Goal: Task Accomplishment & Management: Use online tool/utility

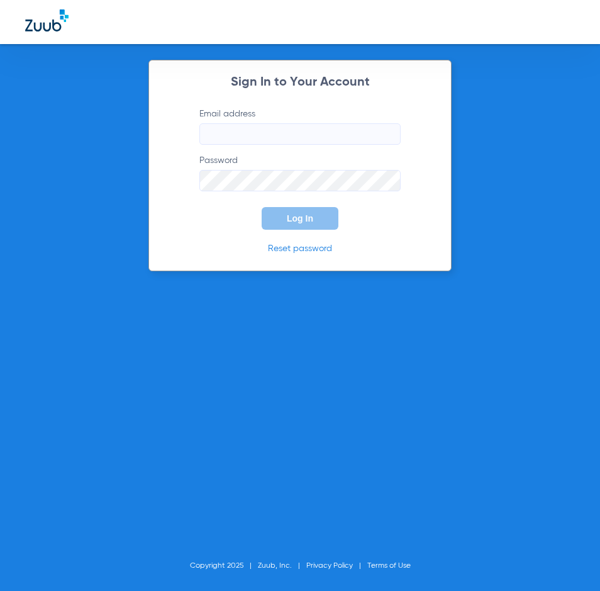
type input "advancedsmileclinic@gmail.com"
click at [302, 217] on span "Log In" at bounding box center [300, 218] width 26 height 10
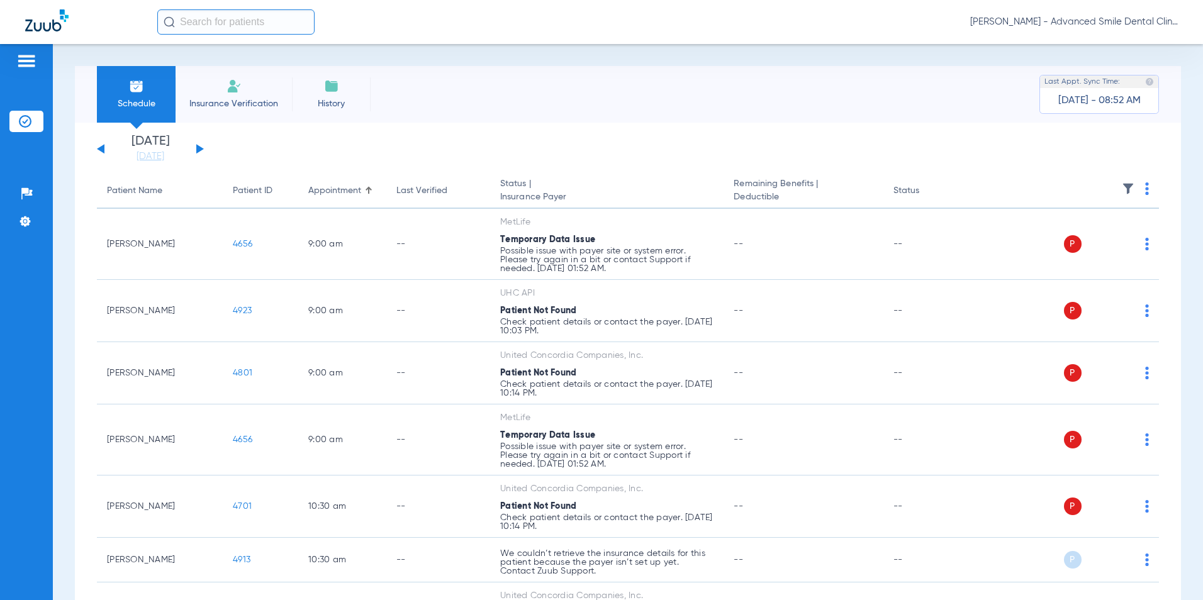
click at [200, 146] on div "Tuesday 06-10-2025 Wednesday 06-11-2025 Thursday 06-12-2025 Friday 06-13-2025 S…" at bounding box center [150, 149] width 107 height 28
click at [198, 147] on button at bounding box center [200, 148] width 8 height 9
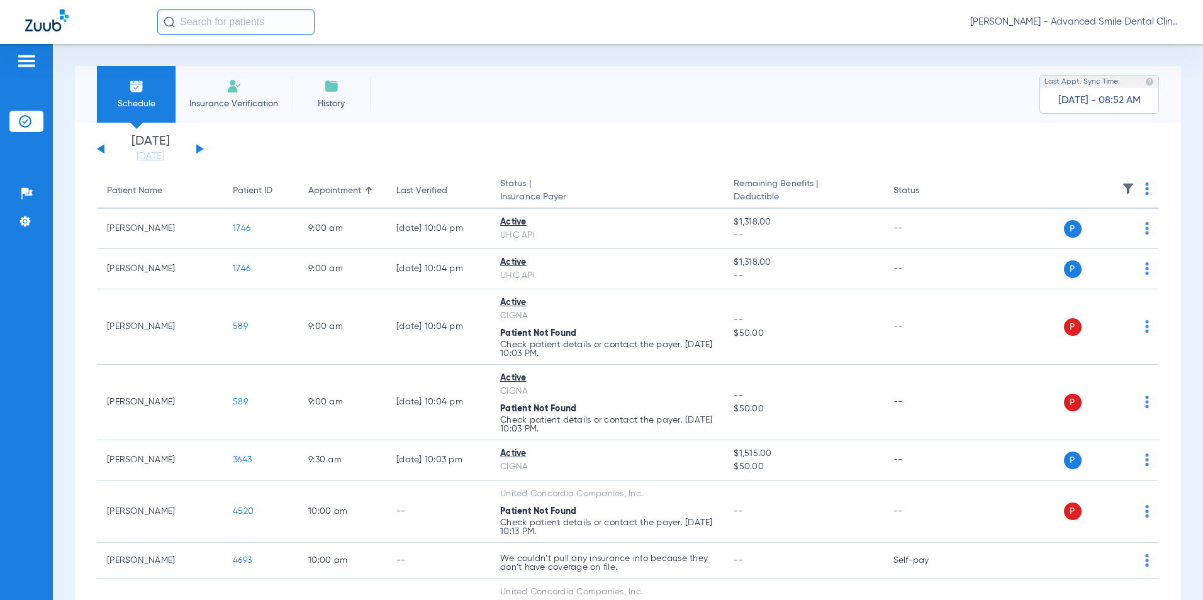
click at [196, 149] on div "Tuesday 06-10-2025 Wednesday 06-11-2025 Thursday 06-12-2025 Friday 06-13-2025 S…" at bounding box center [150, 149] width 107 height 28
click at [199, 149] on button at bounding box center [200, 148] width 8 height 9
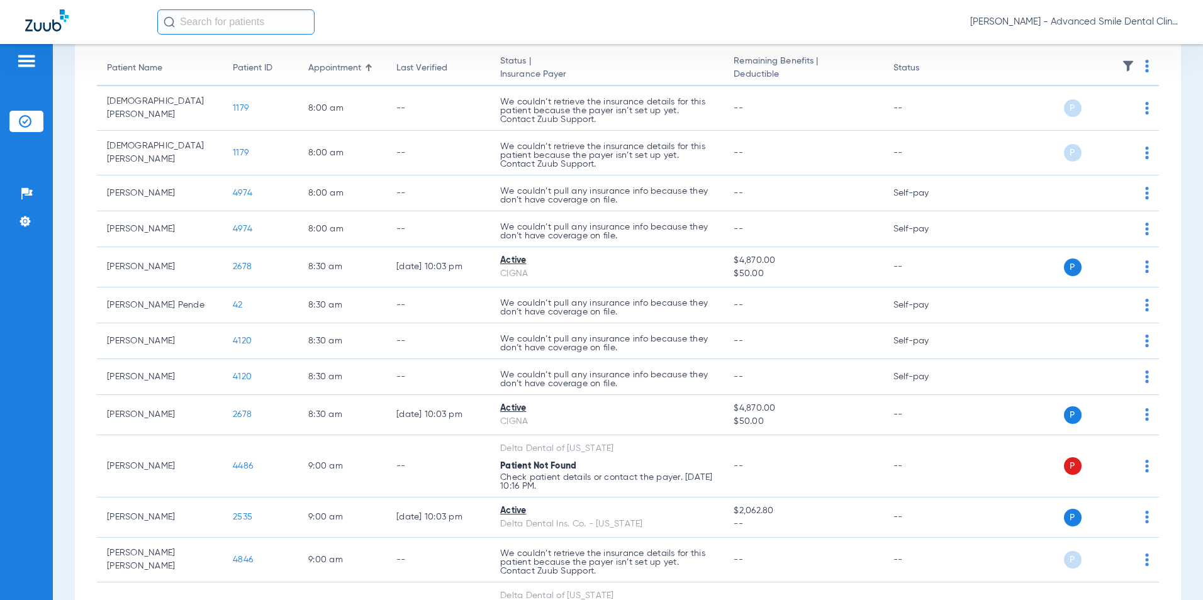
scroll to position [129, 0]
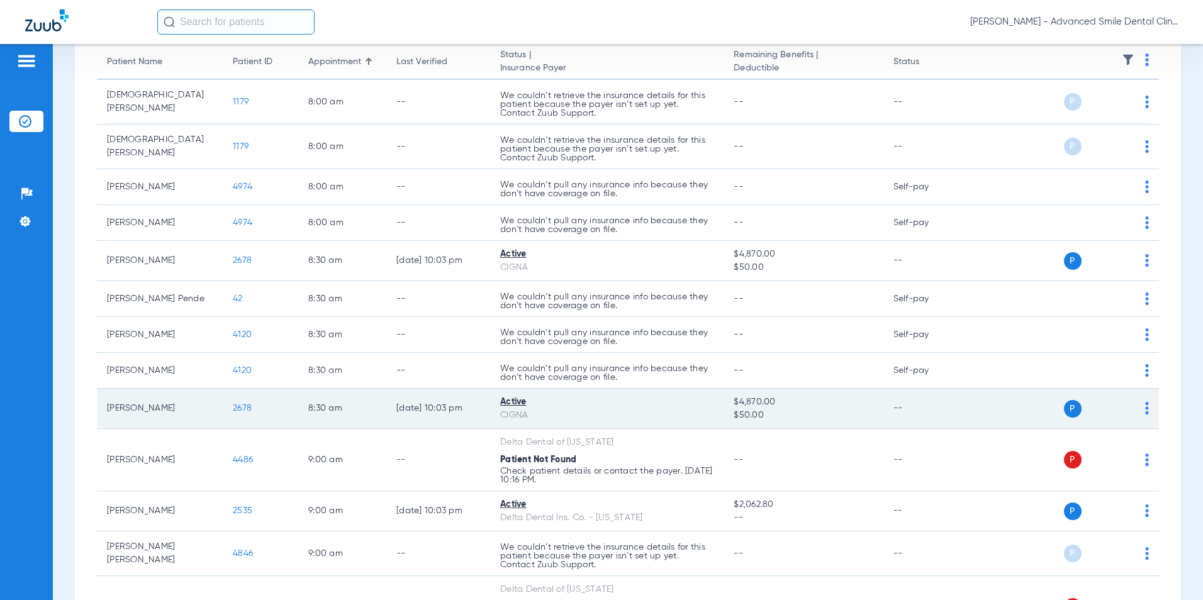
click at [245, 410] on span "2678" at bounding box center [242, 408] width 19 height 9
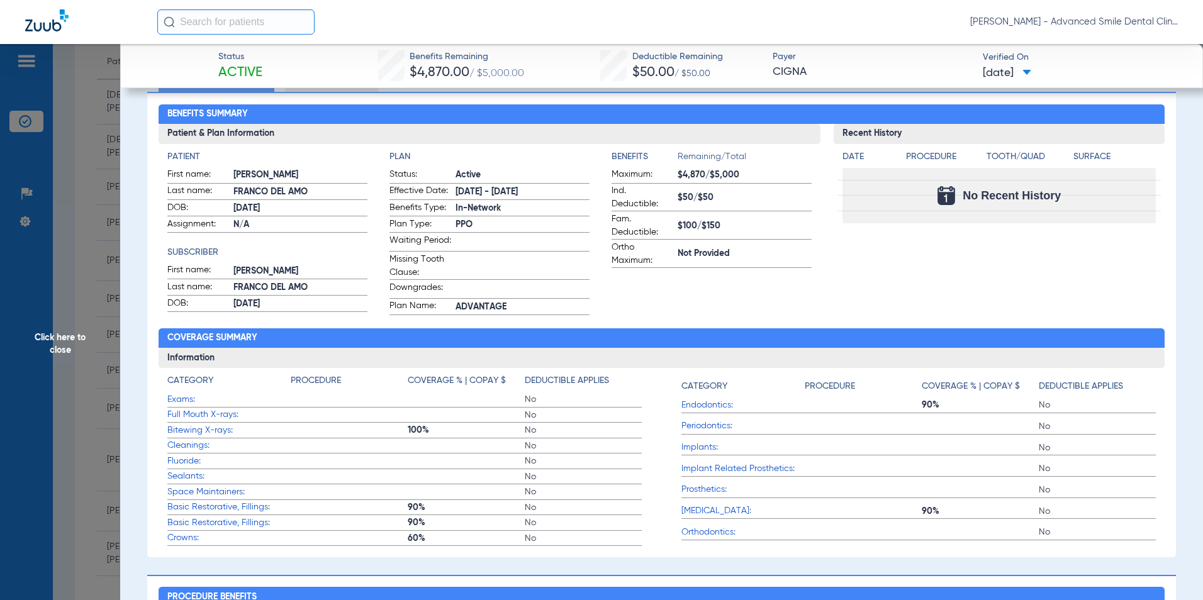
scroll to position [60, 0]
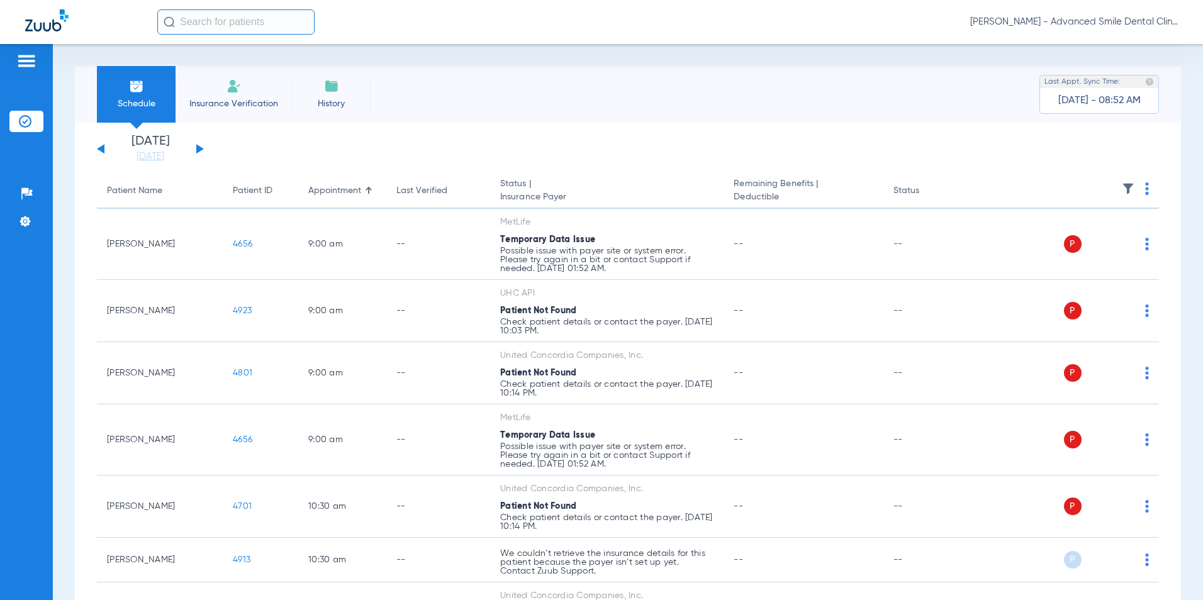
click at [199, 150] on button at bounding box center [200, 148] width 8 height 9
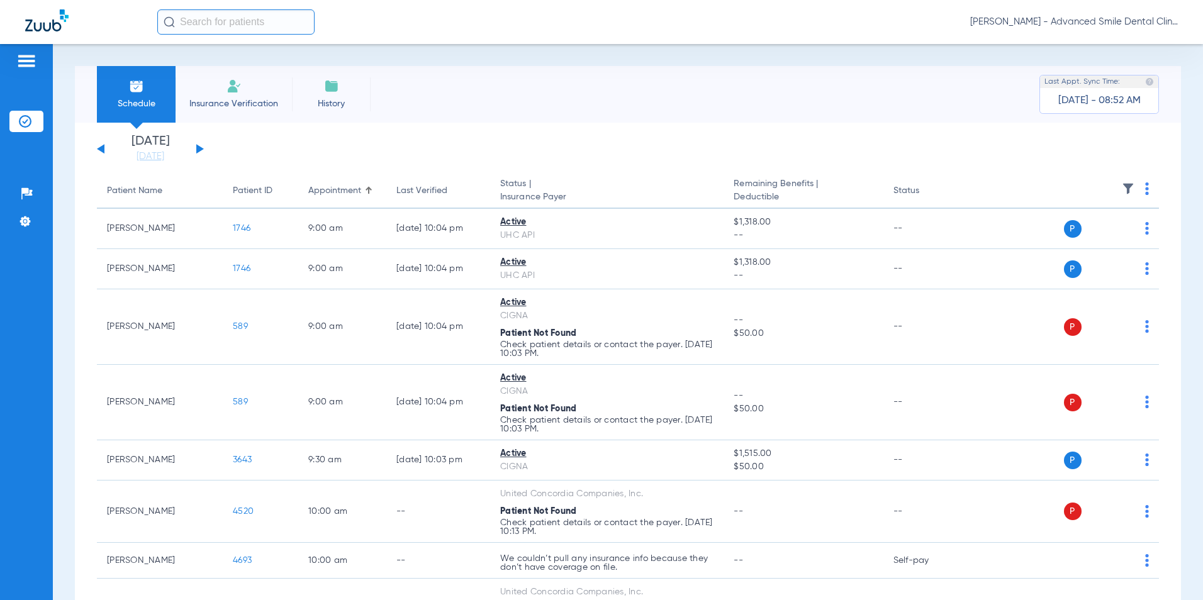
click at [200, 148] on button at bounding box center [200, 148] width 8 height 9
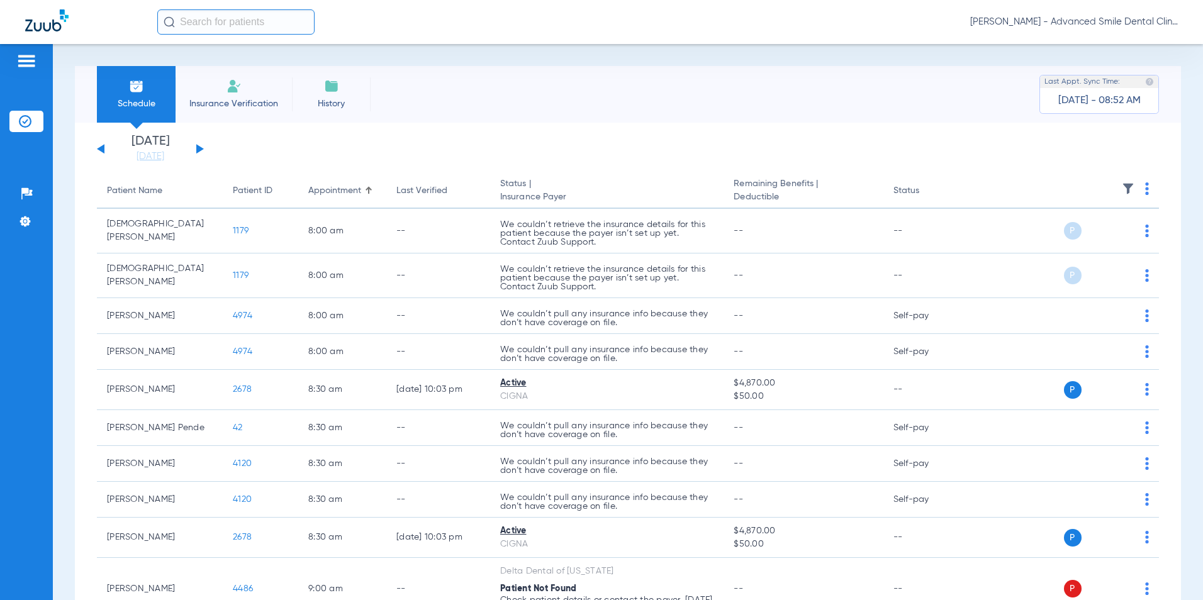
click at [200, 148] on button at bounding box center [200, 148] width 8 height 9
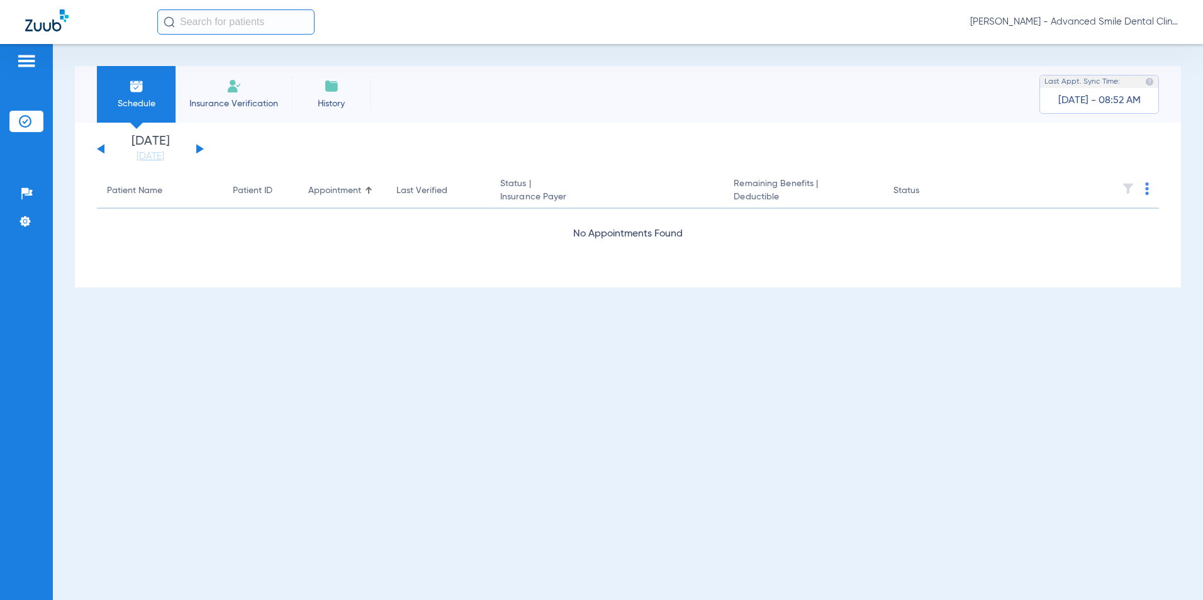
click at [105, 147] on div "[DATE] [DATE] [DATE] [DATE] [DATE] [DATE] [DATE] [DATE] [DATE] [DATE] [DATE] [D…" at bounding box center [150, 149] width 107 height 28
click at [102, 148] on button at bounding box center [101, 148] width 8 height 9
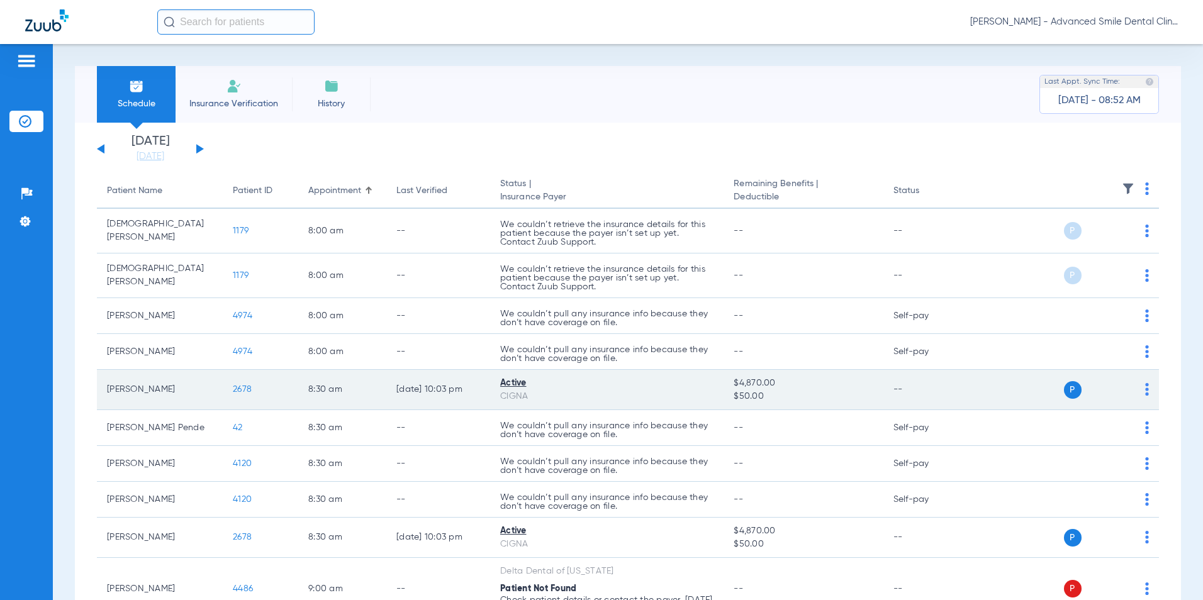
click at [238, 390] on span "2678" at bounding box center [242, 389] width 19 height 9
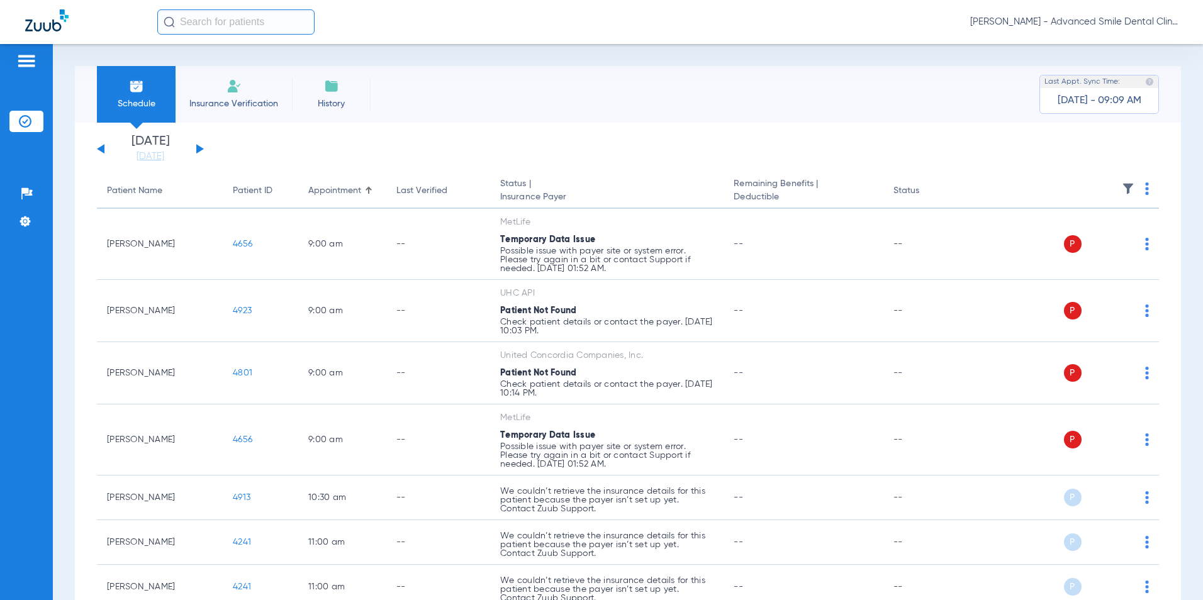
click at [200, 147] on button at bounding box center [200, 148] width 8 height 9
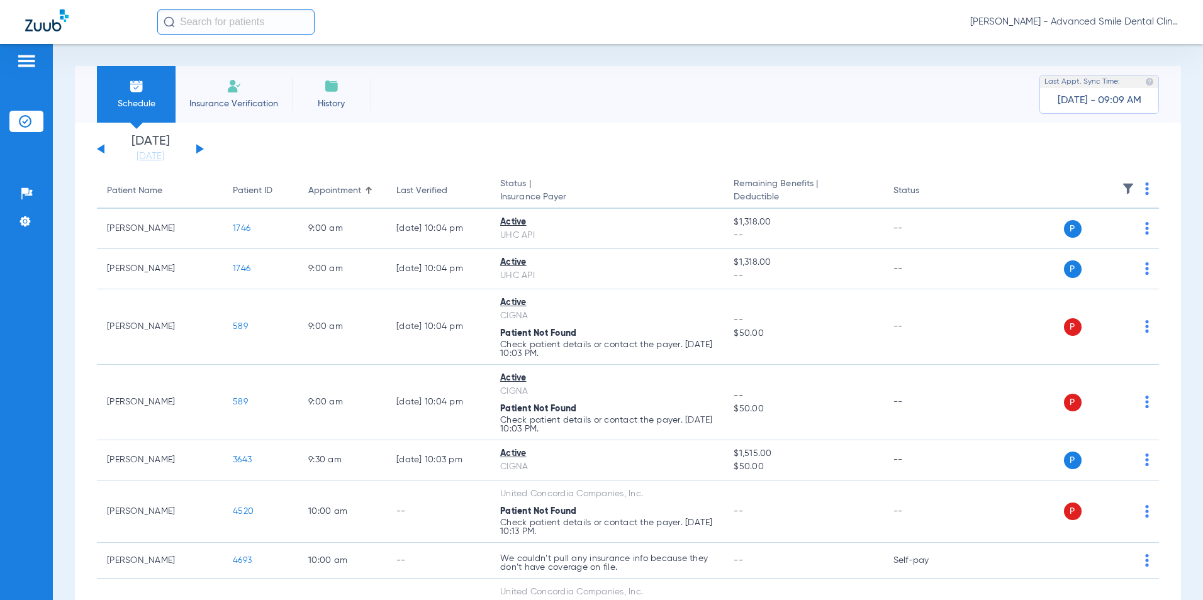
click at [200, 147] on button at bounding box center [200, 148] width 8 height 9
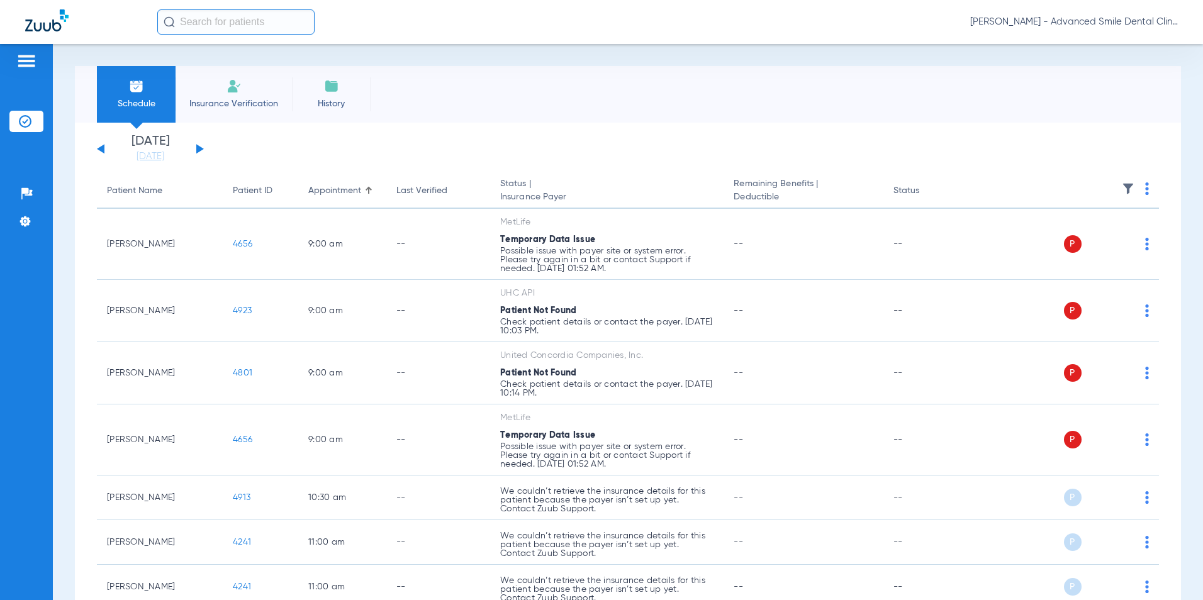
click at [199, 147] on button at bounding box center [200, 148] width 8 height 9
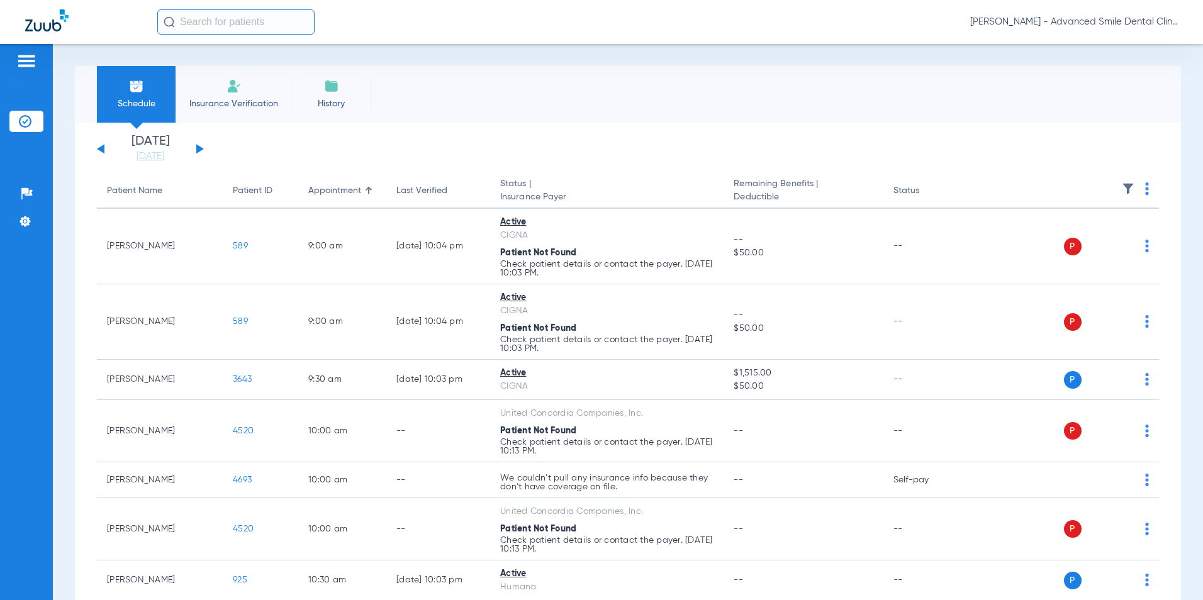
click at [199, 147] on button at bounding box center [200, 148] width 8 height 9
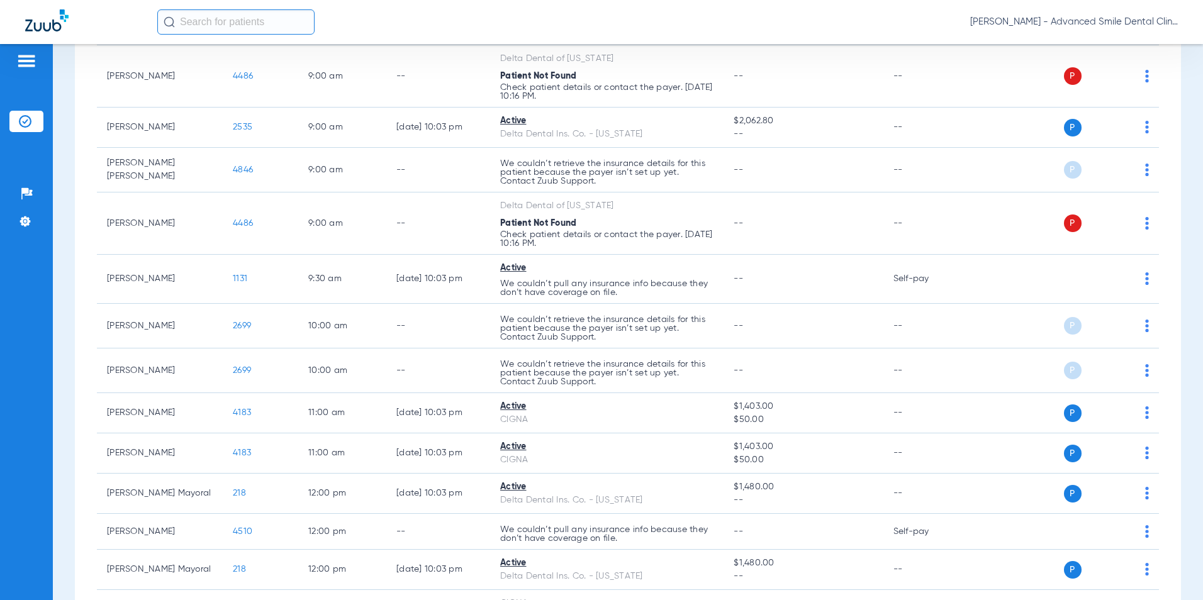
scroll to position [513, 0]
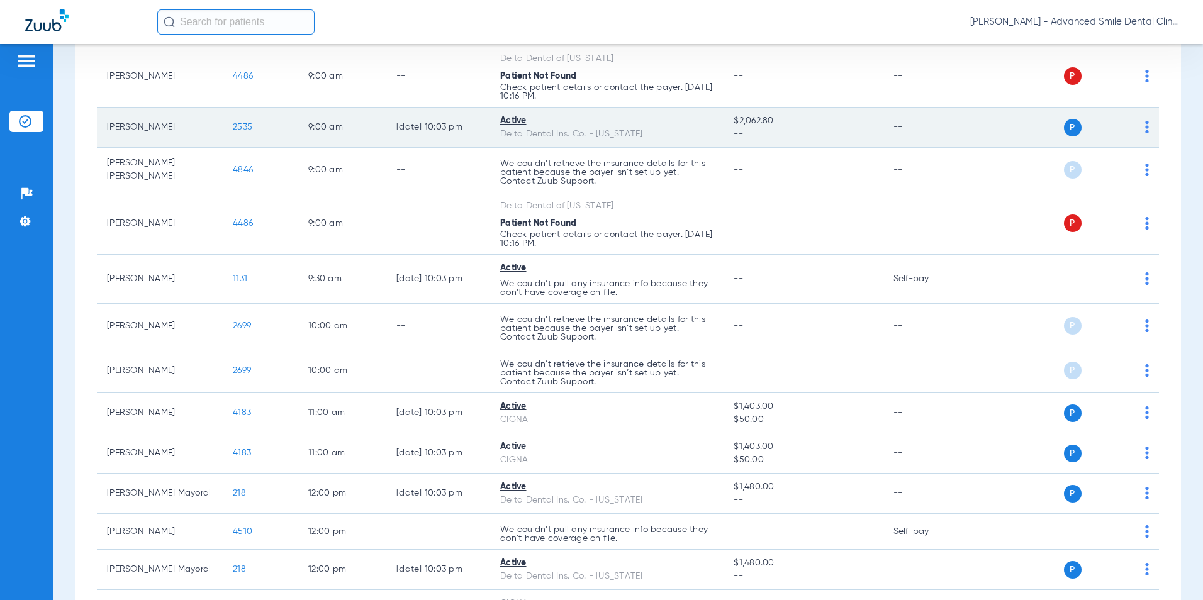
click at [244, 130] on span "2535" at bounding box center [243, 127] width 20 height 9
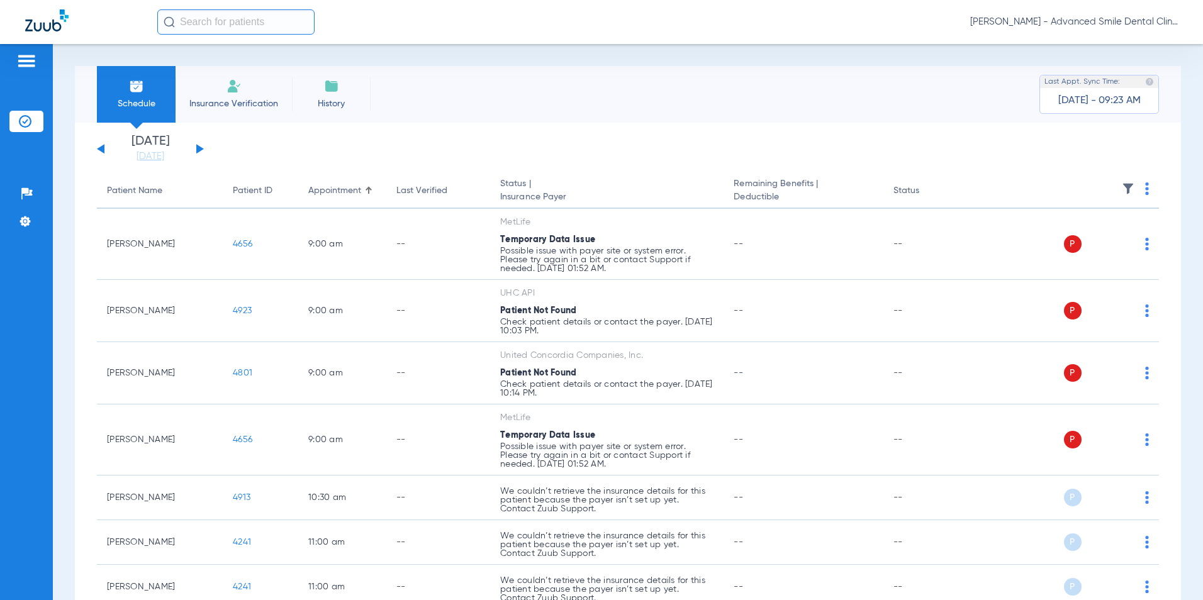
click at [199, 149] on button at bounding box center [200, 148] width 8 height 9
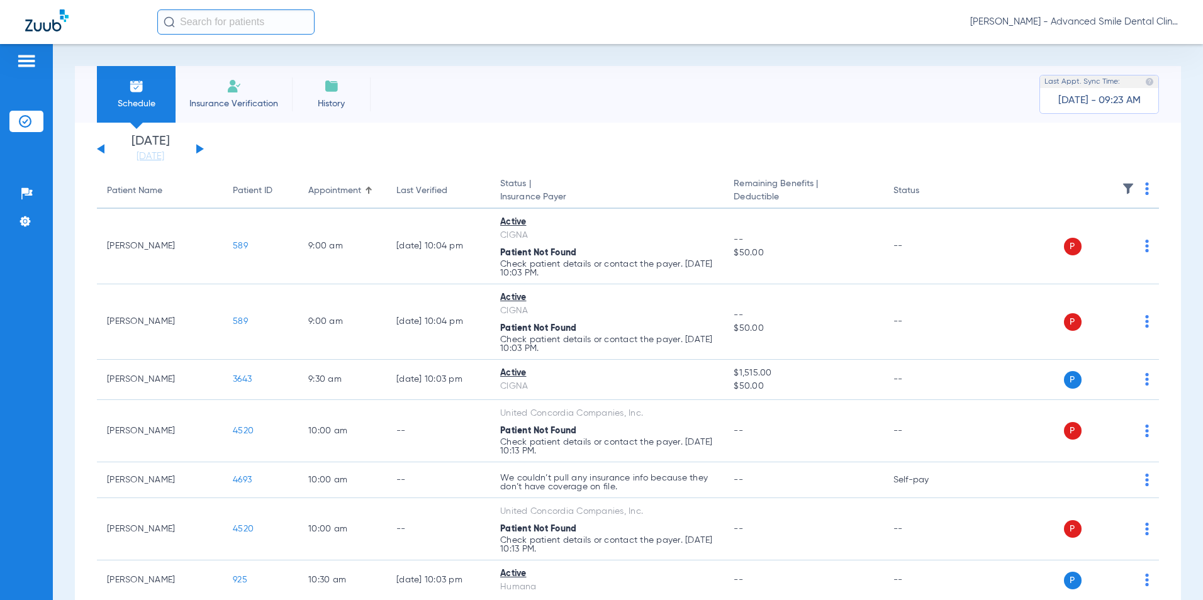
click at [198, 149] on button at bounding box center [200, 148] width 8 height 9
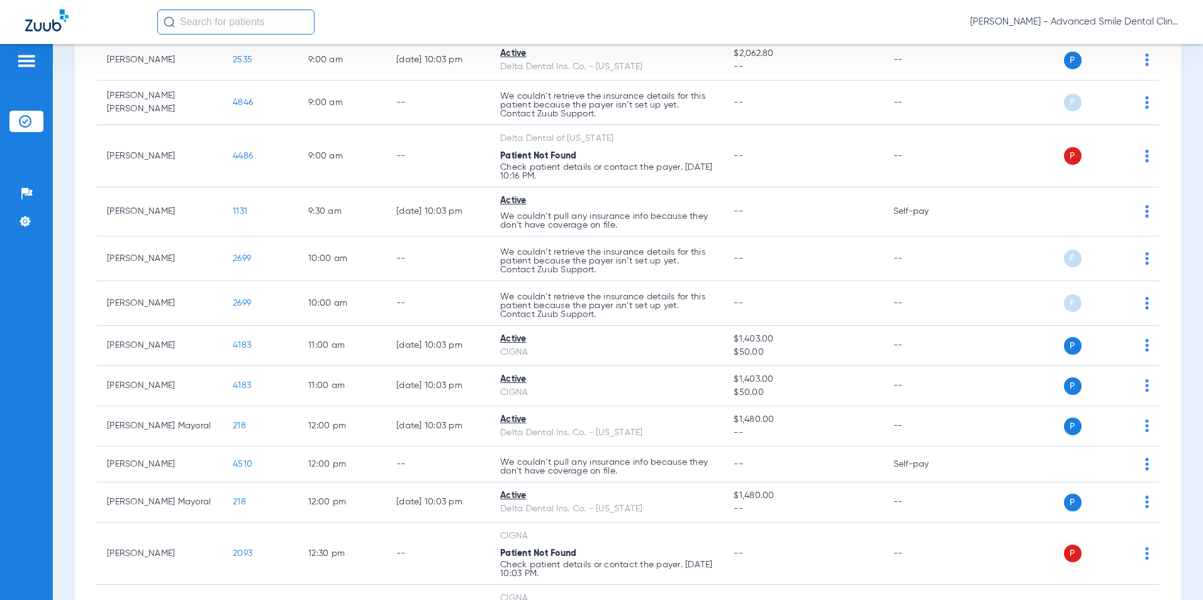
scroll to position [585, 0]
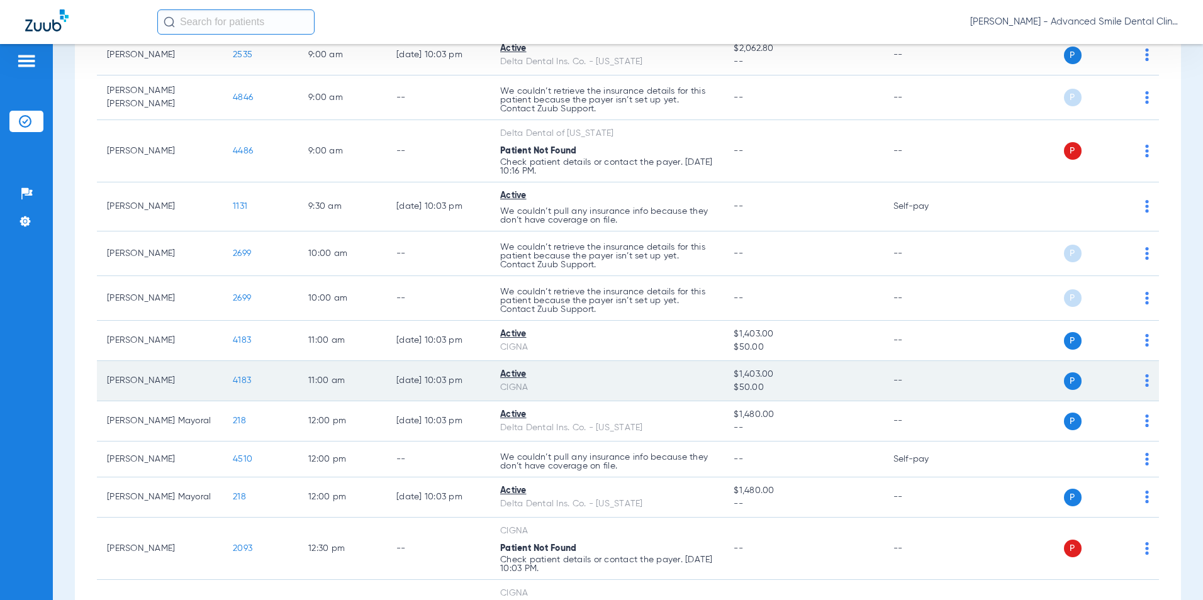
click at [242, 378] on span "4183" at bounding box center [242, 380] width 18 height 9
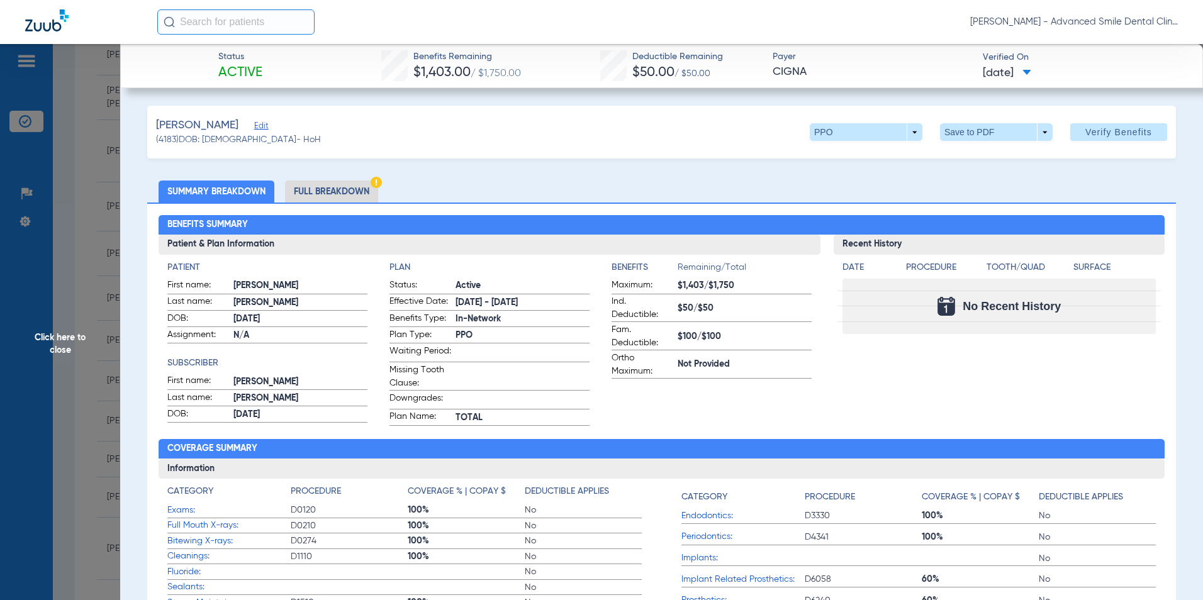
click at [361, 189] on li "Full Breakdown" at bounding box center [331, 192] width 93 height 22
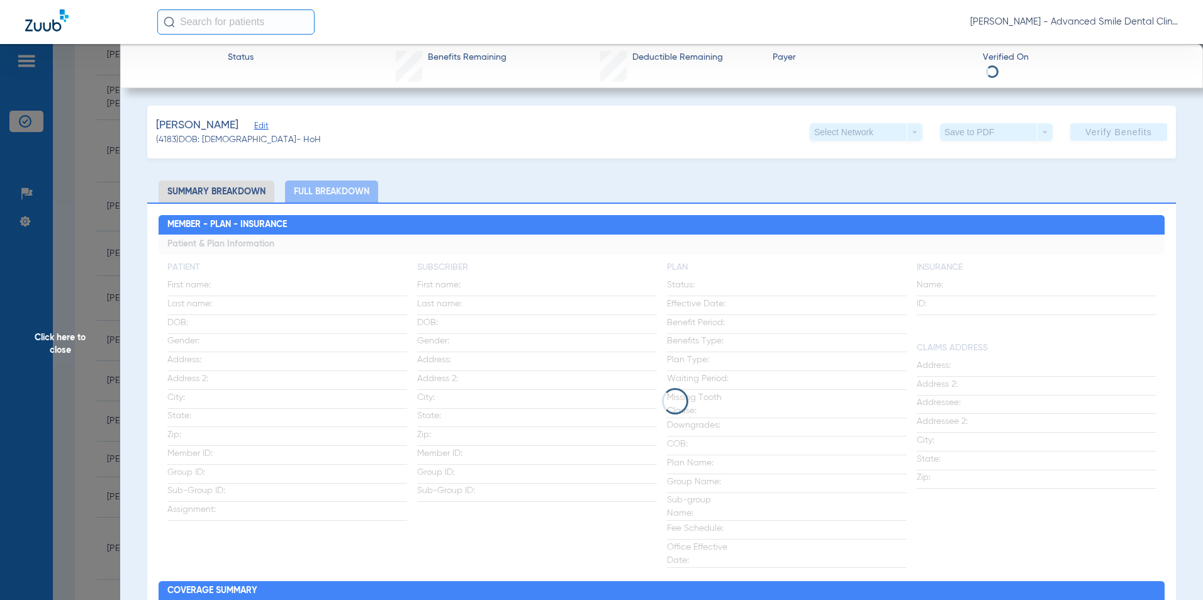
click at [227, 188] on li "Summary Breakdown" at bounding box center [217, 192] width 116 height 22
click at [216, 194] on li "Summary Breakdown" at bounding box center [217, 192] width 116 height 22
click at [190, 190] on li "Summary Breakdown" at bounding box center [217, 192] width 116 height 22
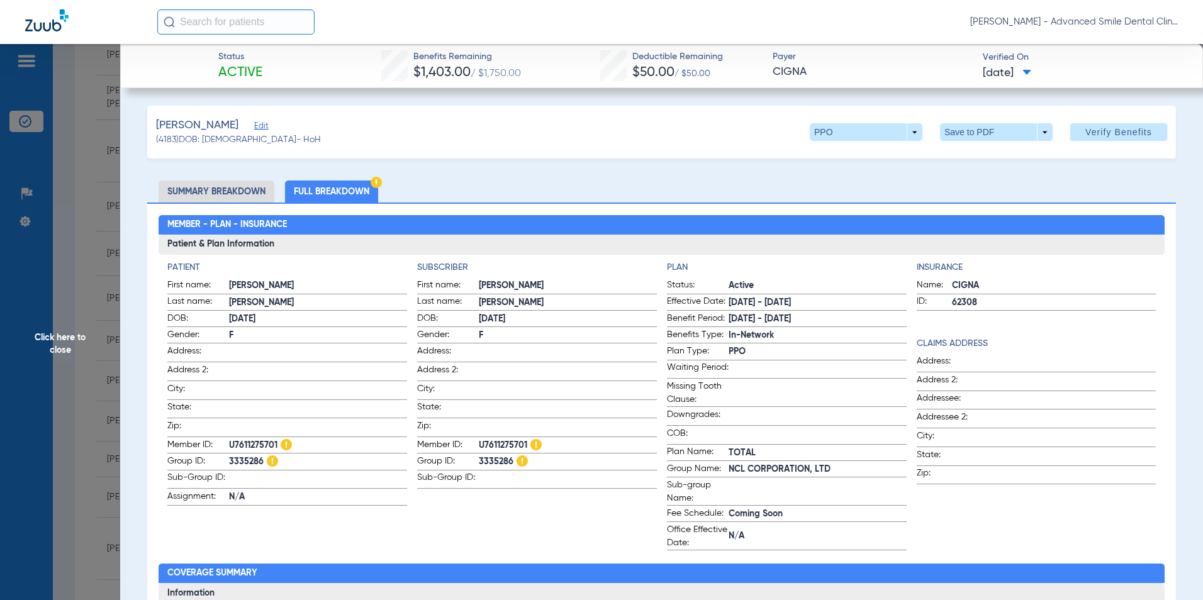
click at [176, 194] on li "Summary Breakdown" at bounding box center [217, 192] width 116 height 22
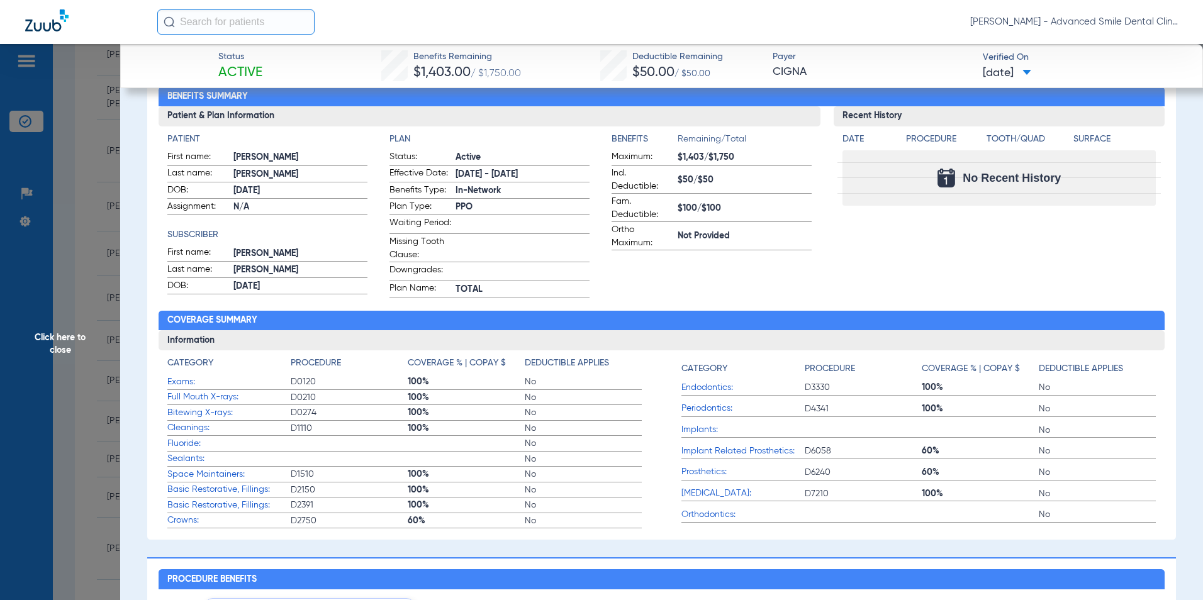
scroll to position [0, 0]
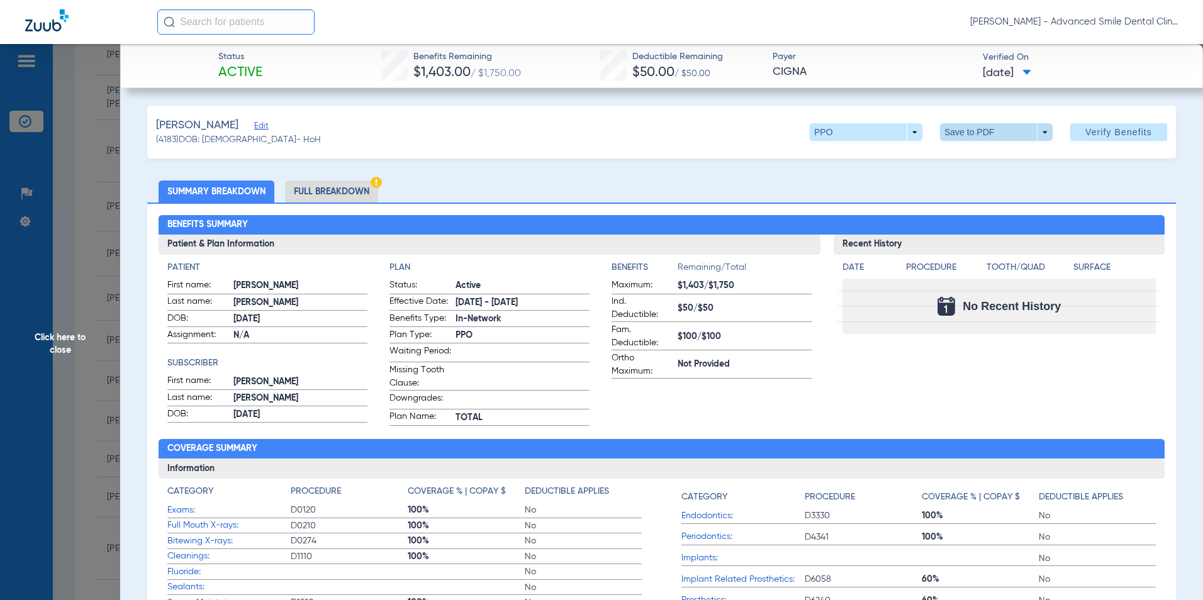
click at [1038, 132] on span at bounding box center [996, 132] width 113 height 18
click at [974, 159] on span "Save to PDF" at bounding box center [991, 157] width 50 height 9
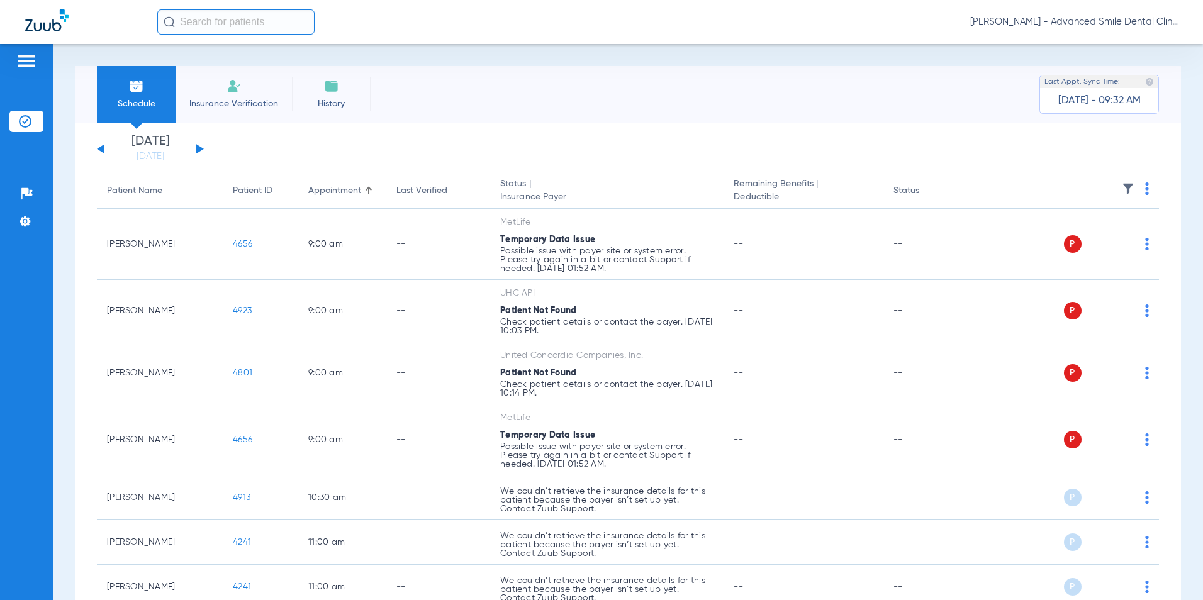
click at [200, 152] on div "[DATE] [DATE] [DATE] [DATE] [DATE] [DATE] [DATE] [DATE] [DATE] [DATE] [DATE] [D…" at bounding box center [150, 149] width 107 height 28
click at [200, 147] on button at bounding box center [200, 148] width 8 height 9
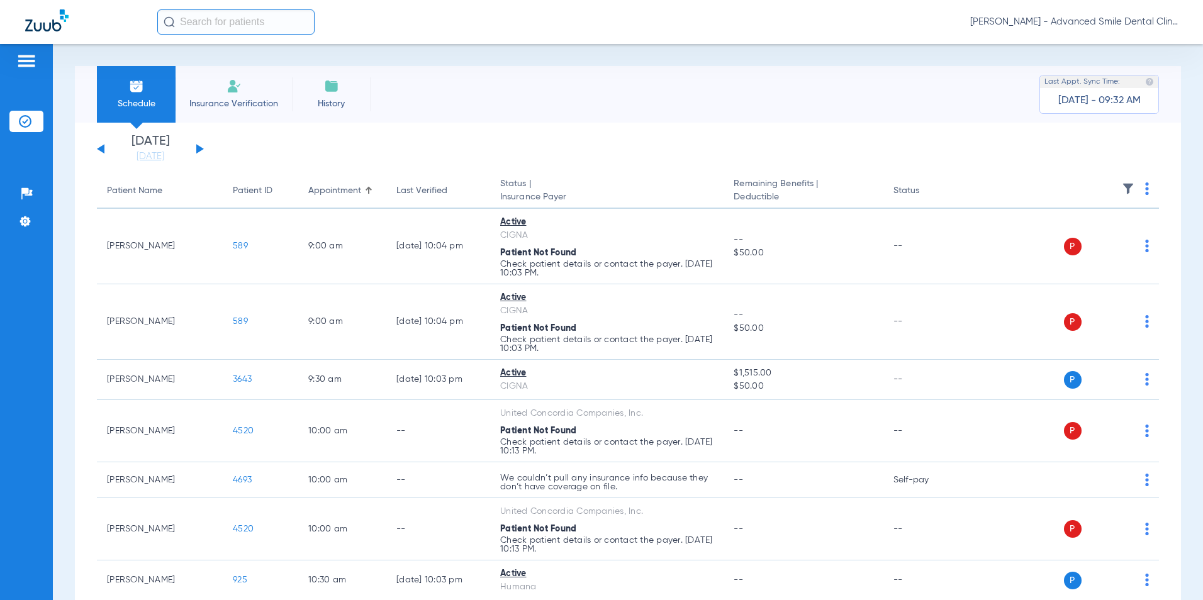
click at [200, 147] on button at bounding box center [200, 148] width 8 height 9
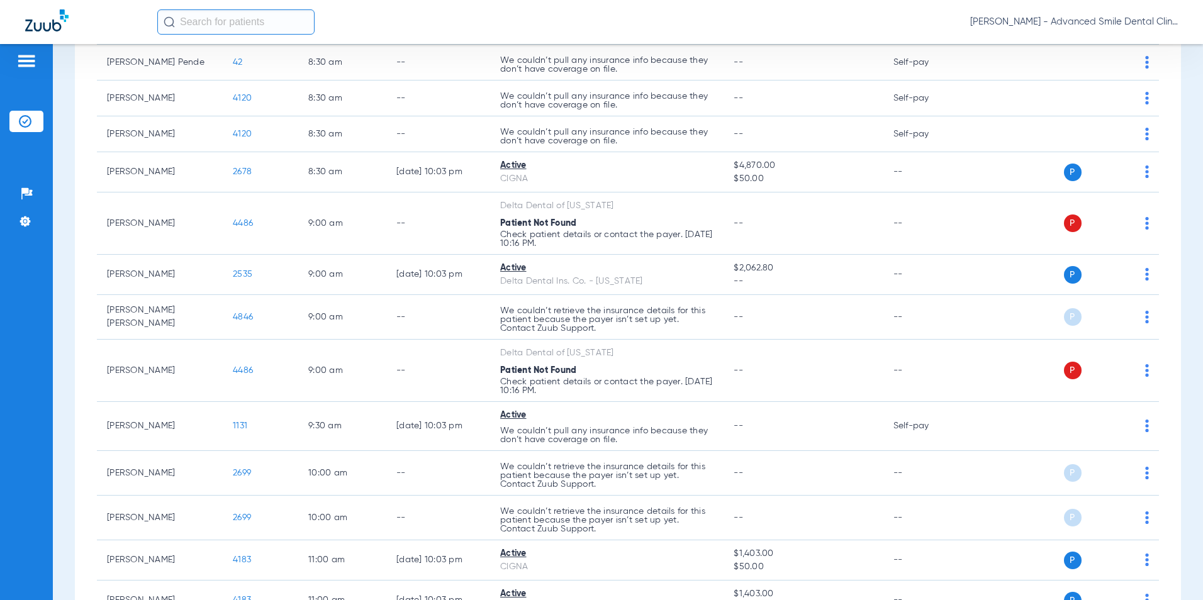
scroll to position [398, 0]
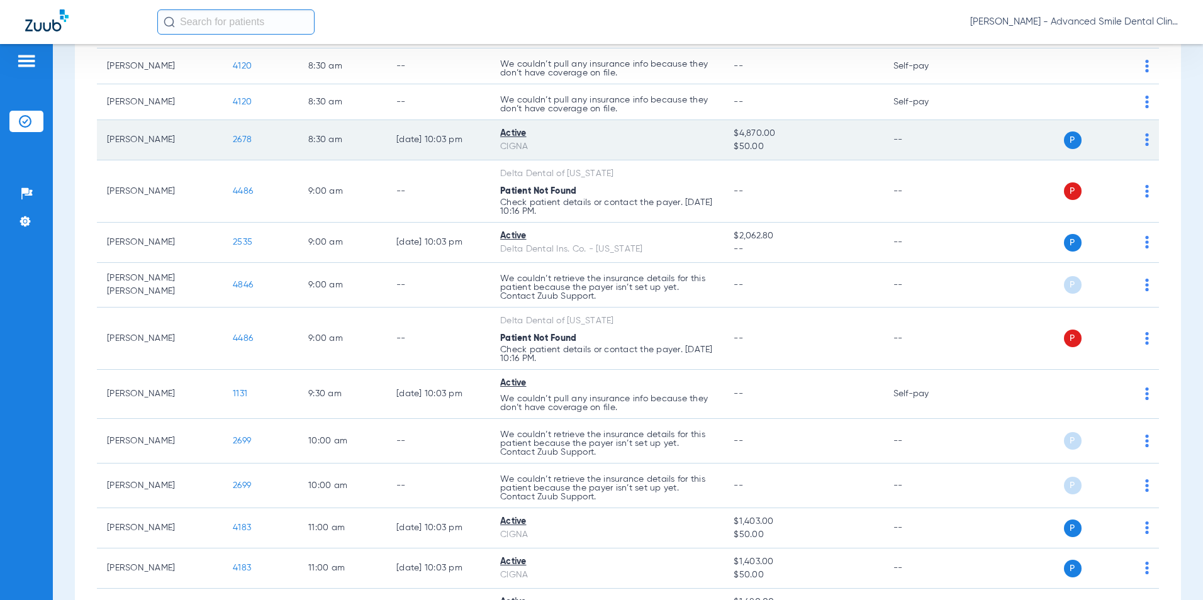
click at [244, 143] on span "2678" at bounding box center [242, 139] width 19 height 9
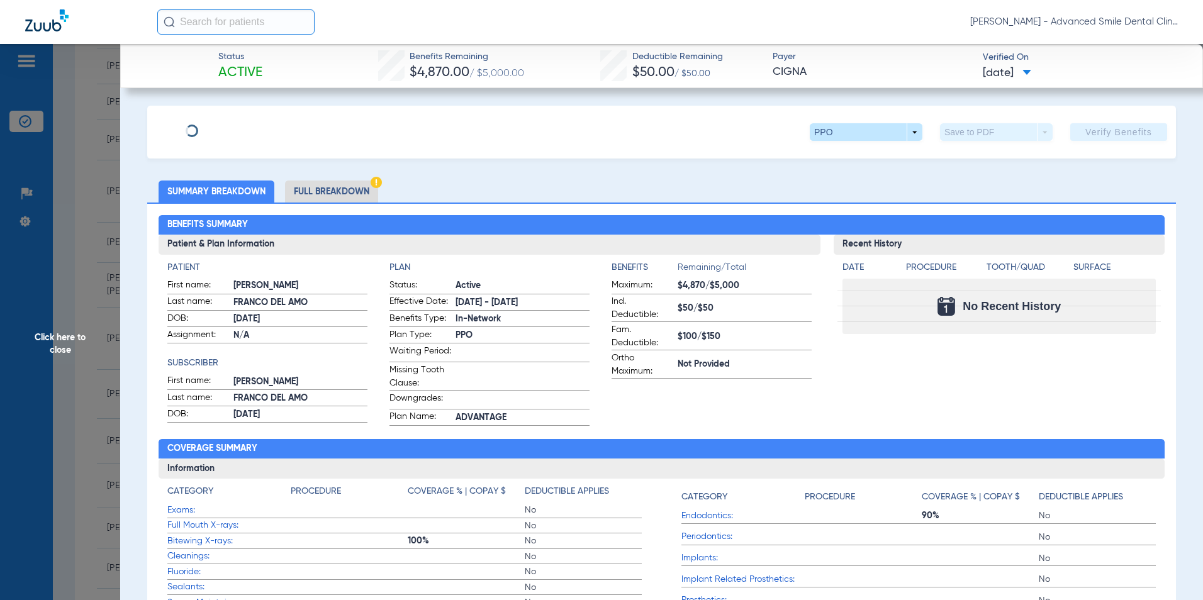
click at [1033, 131] on div "Save to PDF arrow_drop_down" at bounding box center [996, 132] width 113 height 18
click at [1038, 131] on span at bounding box center [996, 132] width 113 height 18
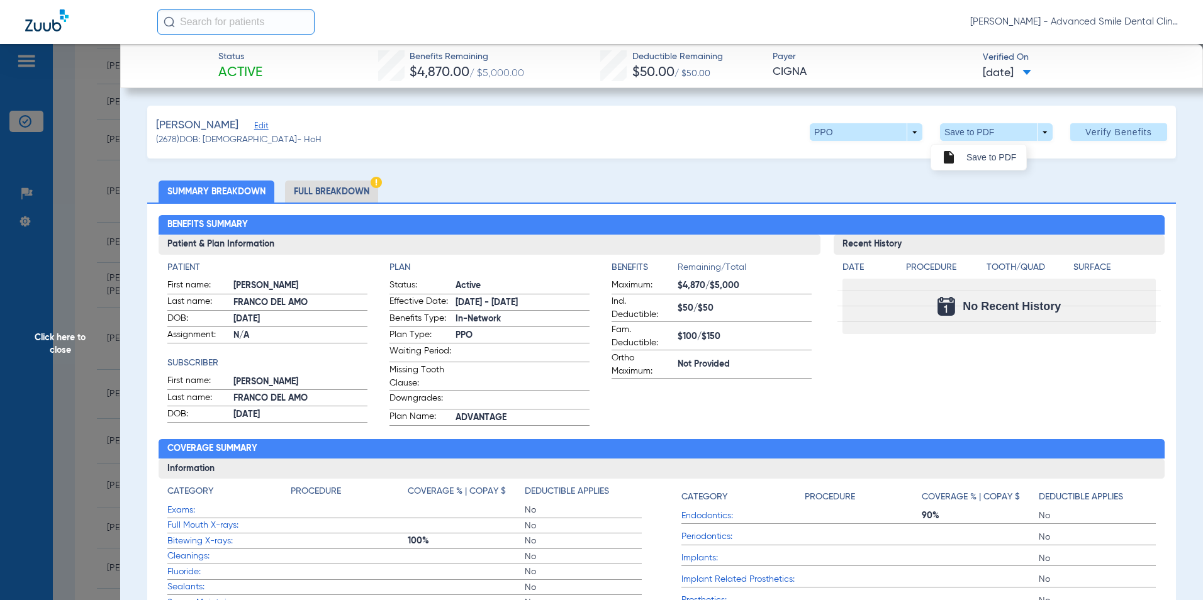
click at [1007, 157] on span "Save to PDF" at bounding box center [991, 157] width 50 height 9
